Goal: Task Accomplishment & Management: Complete application form

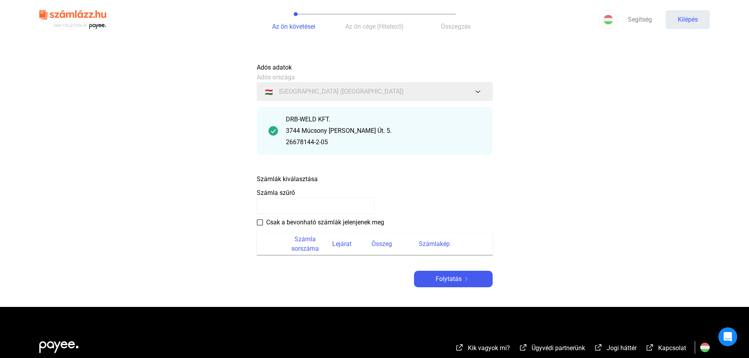
click at [596, 195] on main "Automatikusan mentve Adós adatok Adós országa 🇭🇺 [GEOGRAPHIC_DATA] ([GEOGRAPHIC…" at bounding box center [374, 183] width 749 height 248
drag, startPoint x: 304, startPoint y: 181, endPoint x: 287, endPoint y: 205, distance: 30.2
click at [304, 180] on font "Számlák kiválasztása" at bounding box center [287, 178] width 61 height 7
click at [284, 222] on font "Csak a bevonható számlák jelenjenek meg" at bounding box center [325, 222] width 118 height 7
click at [280, 221] on font "Csak a bevonható számlák jelenjenek meg" at bounding box center [325, 222] width 118 height 7
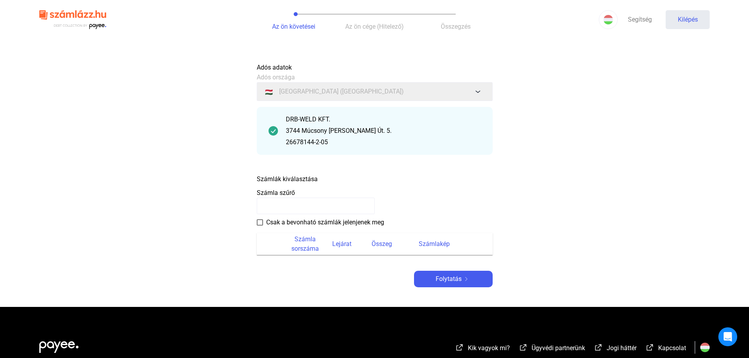
click at [295, 196] on payee-form-field "Számla szűrő" at bounding box center [375, 201] width 236 height 26
click at [286, 195] on font "Számla szűrő" at bounding box center [276, 192] width 38 height 7
click at [290, 208] on input at bounding box center [316, 206] width 118 height 17
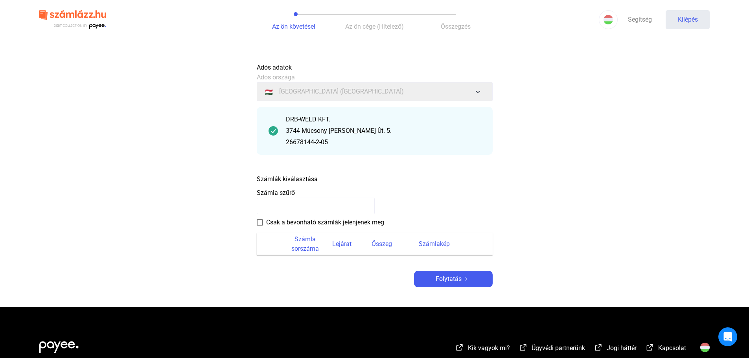
click at [290, 208] on input at bounding box center [316, 206] width 118 height 17
click at [309, 181] on font "Számlák kiválasztása" at bounding box center [287, 178] width 61 height 7
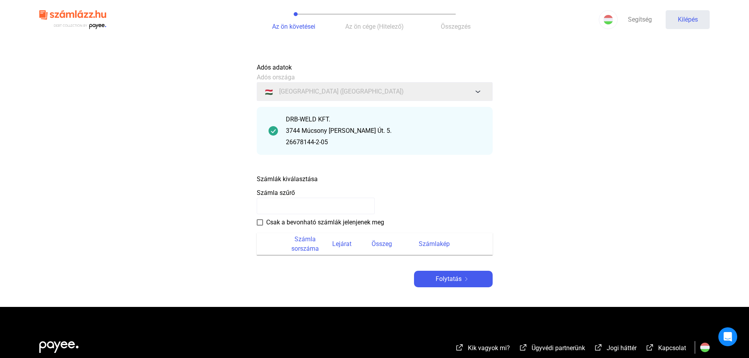
click at [610, 199] on main "Automatikusan mentve Adós adatok Adós országa 🇭🇺 [GEOGRAPHIC_DATA] ([GEOGRAPHIC…" at bounding box center [374, 183] width 749 height 248
click at [474, 280] on div "Folytatás" at bounding box center [454, 279] width 74 height 9
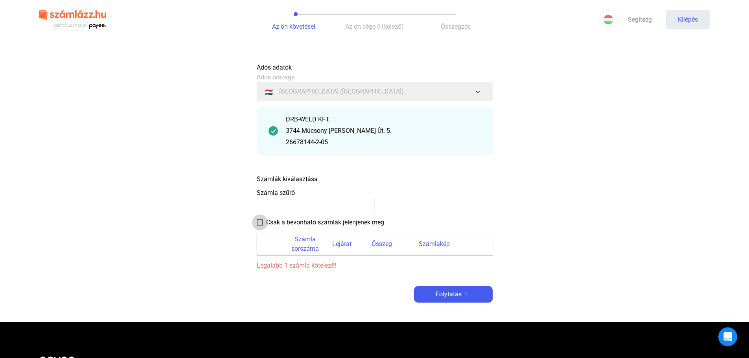
click at [262, 221] on span at bounding box center [260, 223] width 6 height 6
click at [319, 239] on font "Számla sorszáma" at bounding box center [305, 244] width 40 height 19
click at [336, 242] on font "Lejárat" at bounding box center [341, 243] width 19 height 7
click at [307, 207] on input at bounding box center [316, 206] width 118 height 17
click at [310, 176] on font "Számlák kiválasztása" at bounding box center [287, 178] width 61 height 7
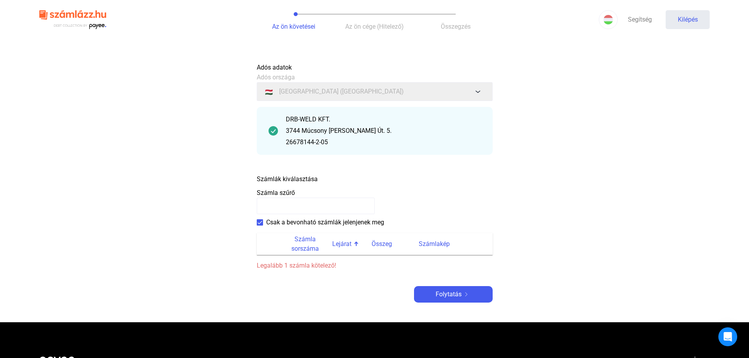
click at [310, 176] on font "Számlák kiválasztása" at bounding box center [287, 178] width 61 height 7
click at [585, 181] on main "Automatikusan mentve Adós adatok Adós országa 🇭🇺 [GEOGRAPHIC_DATA] ([GEOGRAPHIC…" at bounding box center [374, 191] width 749 height 264
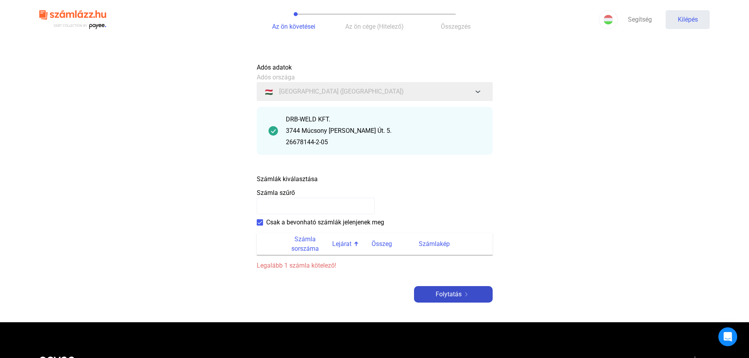
click at [461, 293] on font "Folytatás" at bounding box center [449, 294] width 26 height 7
click at [460, 293] on font "Folytatás" at bounding box center [449, 294] width 26 height 7
click at [587, 248] on main "Automatikusan mentve Adós adatok Adós országa 🇭🇺 [GEOGRAPHIC_DATA] ([GEOGRAPHIC…" at bounding box center [374, 191] width 749 height 264
click at [340, 235] on th "Lejárat" at bounding box center [351, 244] width 39 height 22
drag, startPoint x: 318, startPoint y: 251, endPoint x: 312, endPoint y: 248, distance: 7.2
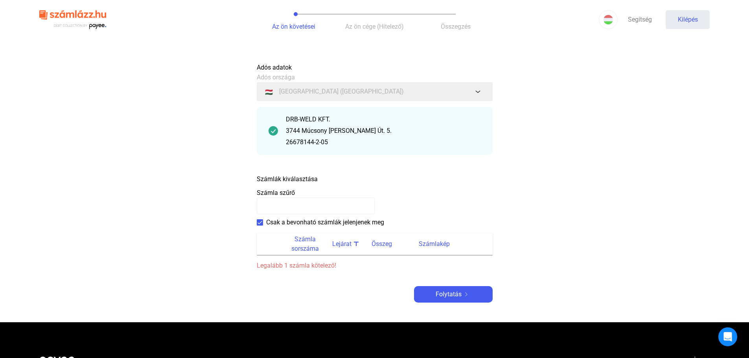
click at [318, 251] on font "Számla sorszáma" at bounding box center [306, 244] width 28 height 17
click at [306, 243] on font "Számla sorszáma" at bounding box center [305, 244] width 40 height 19
drag, startPoint x: 344, startPoint y: 249, endPoint x: 327, endPoint y: 253, distance: 17.8
click at [343, 249] on th "Lejárat" at bounding box center [351, 244] width 39 height 22
click at [297, 262] on span "Legalább 1 számla kötelező!" at bounding box center [375, 265] width 236 height 9
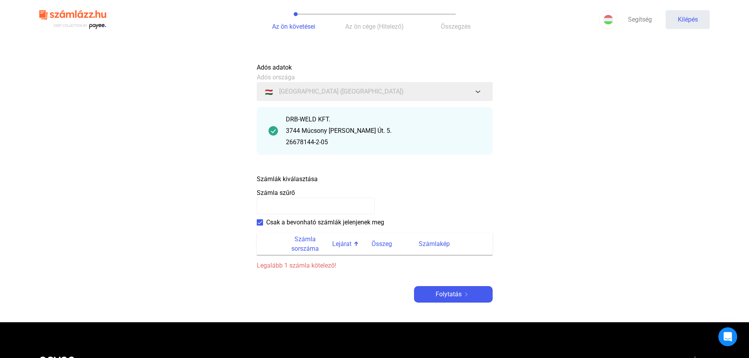
click at [296, 266] on font "Legalább 1 számla kötelező!" at bounding box center [296, 265] width 79 height 7
drag, startPoint x: 296, startPoint y: 266, endPoint x: 307, endPoint y: 267, distance: 11.0
click at [297, 266] on font "Legalább 1 számla kötelező!" at bounding box center [296, 265] width 79 height 7
click at [311, 268] on font "Legalább 1 számla kötelező!" at bounding box center [296, 265] width 79 height 7
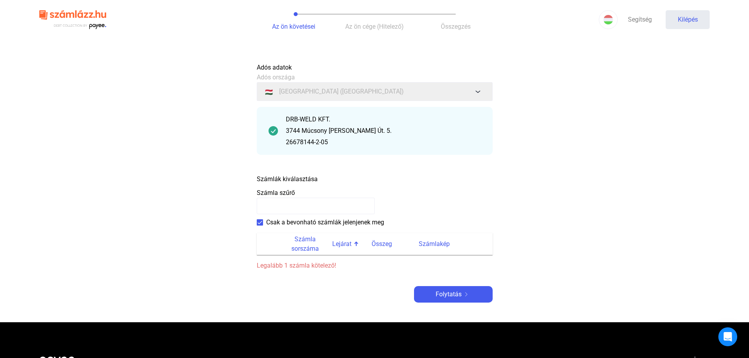
click at [312, 268] on font "Legalább 1 számla kötelező!" at bounding box center [296, 265] width 79 height 7
